Goal: Transaction & Acquisition: Obtain resource

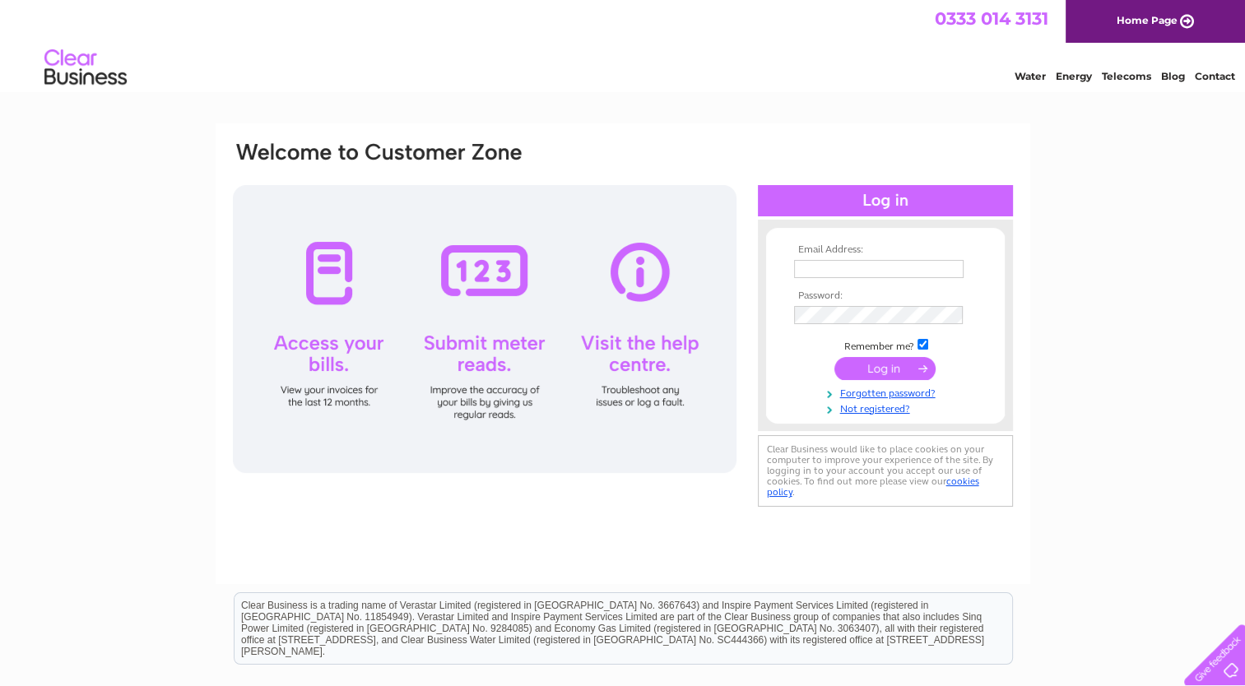
click at [852, 273] on input "text" at bounding box center [879, 269] width 170 height 18
type input "admin@philipcsmith.co.uk"
click at [894, 367] on input "submit" at bounding box center [884, 369] width 101 height 23
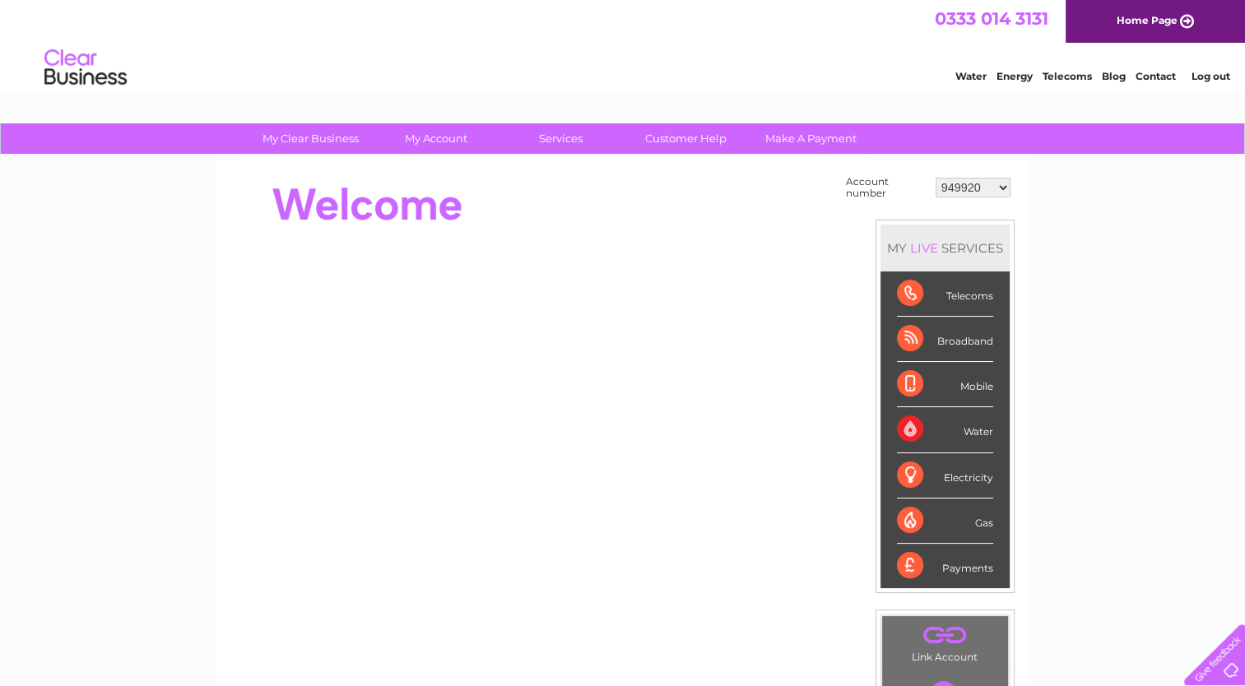
click at [1002, 185] on select "949920 985164 30310824" at bounding box center [973, 188] width 75 height 20
select select "30310824"
click at [936, 178] on select "949920 985164 30310824" at bounding box center [973, 188] width 75 height 20
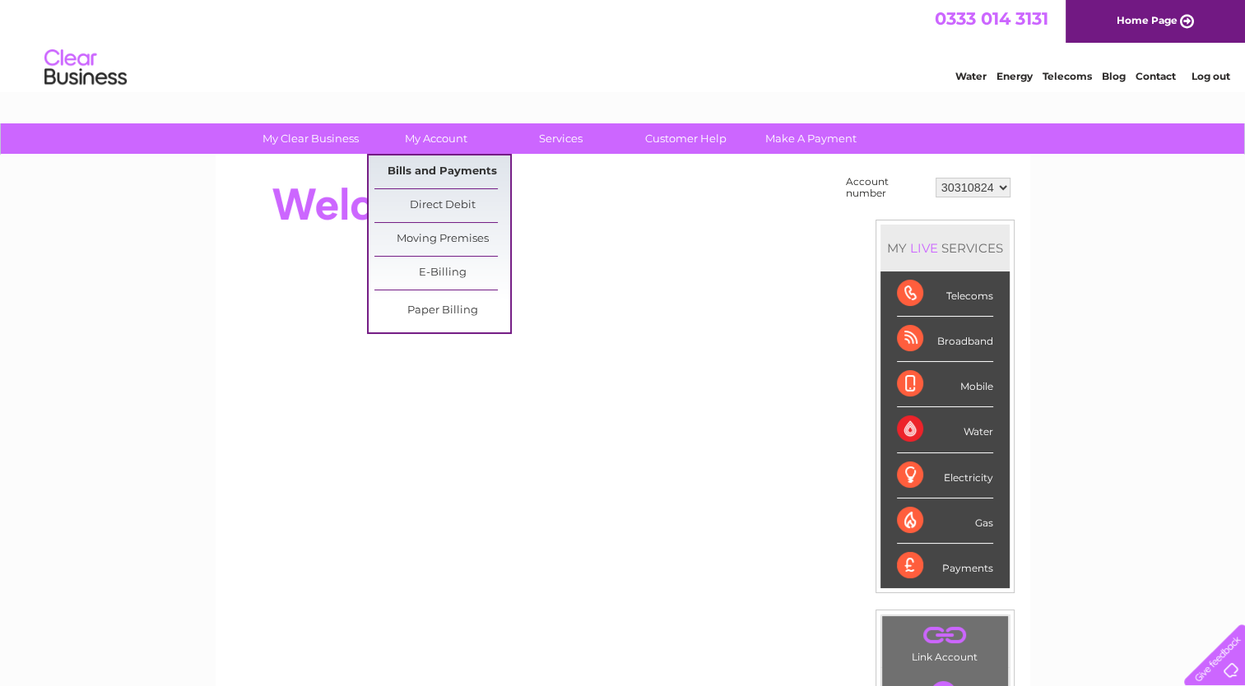
click at [444, 168] on link "Bills and Payments" at bounding box center [442, 172] width 136 height 33
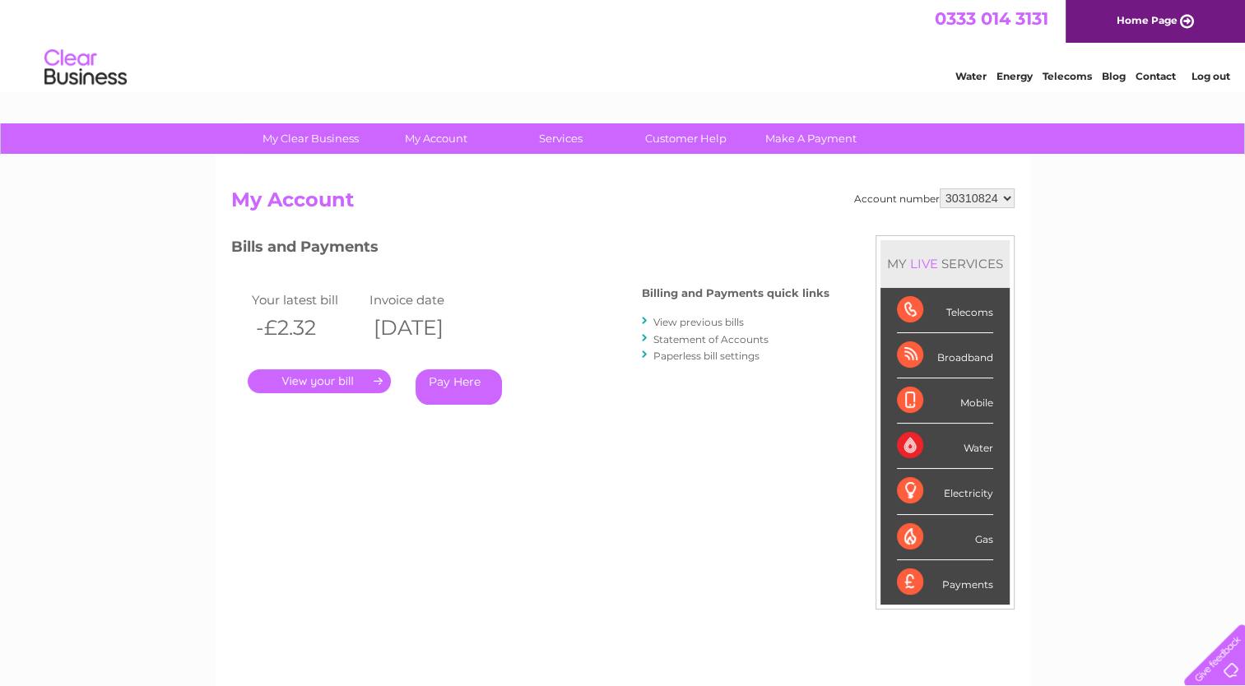
click at [335, 380] on link "." at bounding box center [319, 381] width 143 height 24
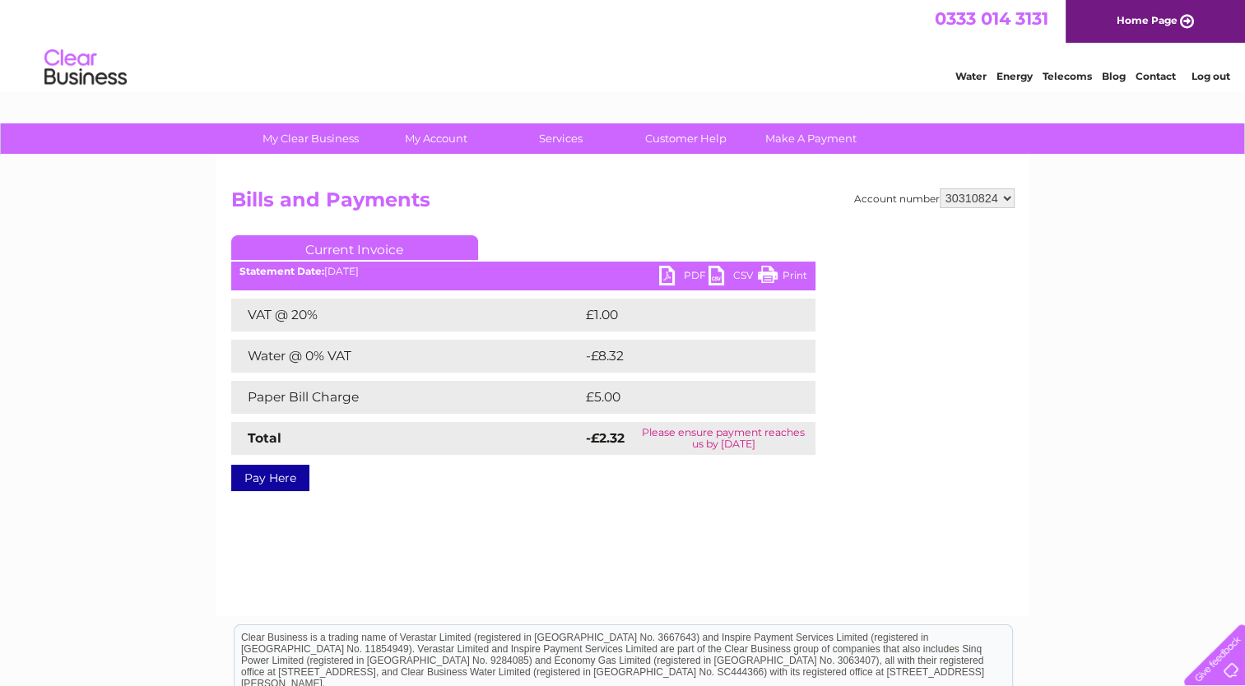
click at [679, 281] on link "PDF" at bounding box center [683, 278] width 49 height 24
click at [1007, 198] on select "949920 985164 30310824" at bounding box center [977, 198] width 75 height 20
select select "985164"
click at [940, 188] on select "949920 985164 30310824" at bounding box center [977, 198] width 75 height 20
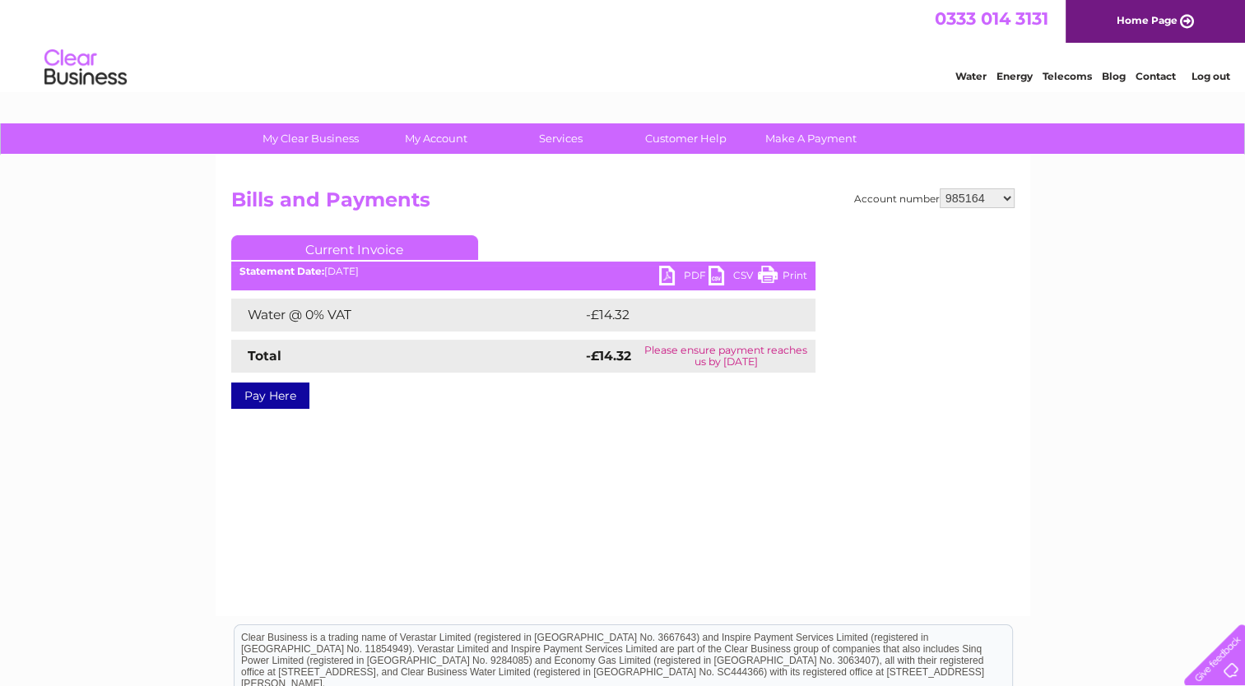
click at [681, 276] on link "PDF" at bounding box center [683, 278] width 49 height 24
click at [1007, 199] on select "949920 985164 30310824" at bounding box center [977, 198] width 75 height 20
select select "949920"
click at [940, 188] on select "949920 985164 30310824" at bounding box center [977, 198] width 75 height 20
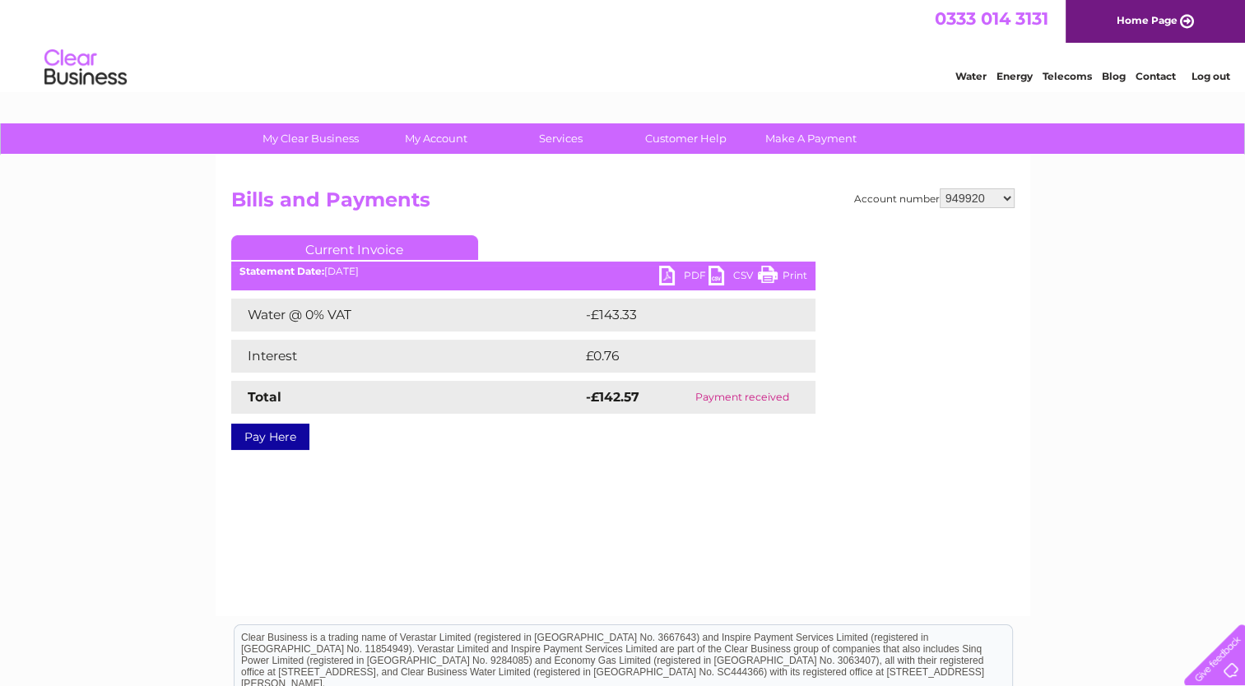
click at [1224, 78] on link "Log out" at bounding box center [1210, 76] width 39 height 12
